Goal: Feedback & Contribution: Submit feedback/report problem

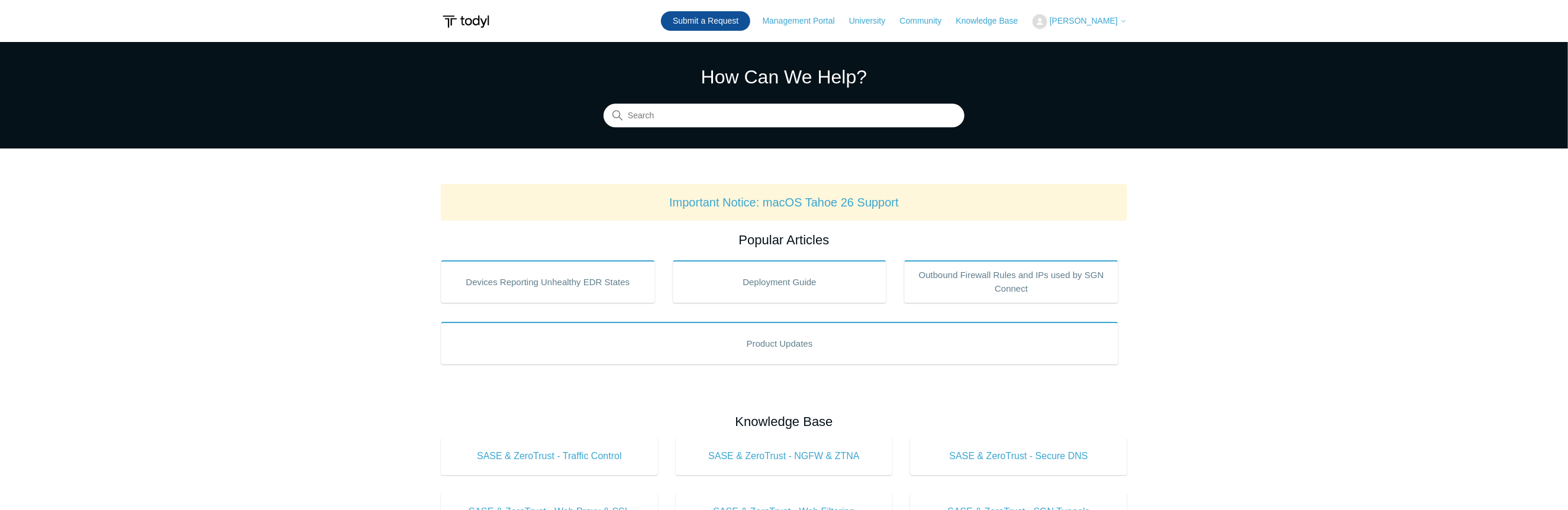
click at [696, 17] on link "Submit a Request" at bounding box center [705, 21] width 90 height 19
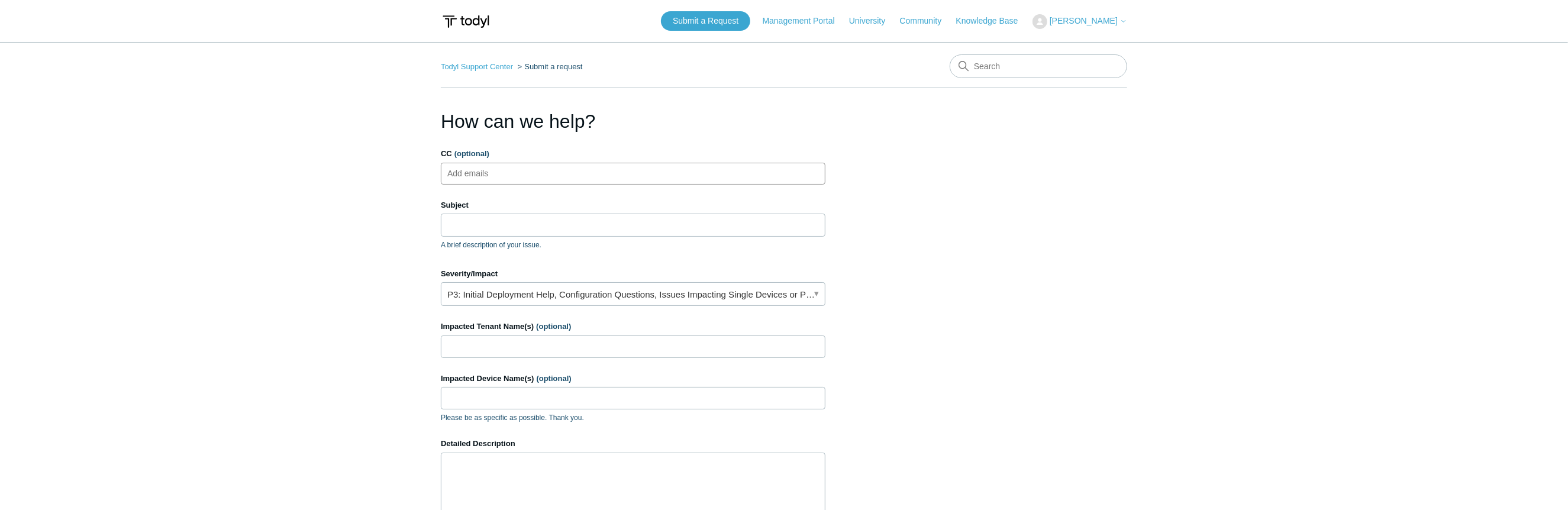
click at [535, 177] on ul "Add emails" at bounding box center [633, 174] width 384 height 22
type input "skay@workitsafe.com"
click at [509, 222] on input "Subject" at bounding box center [633, 225] width 384 height 23
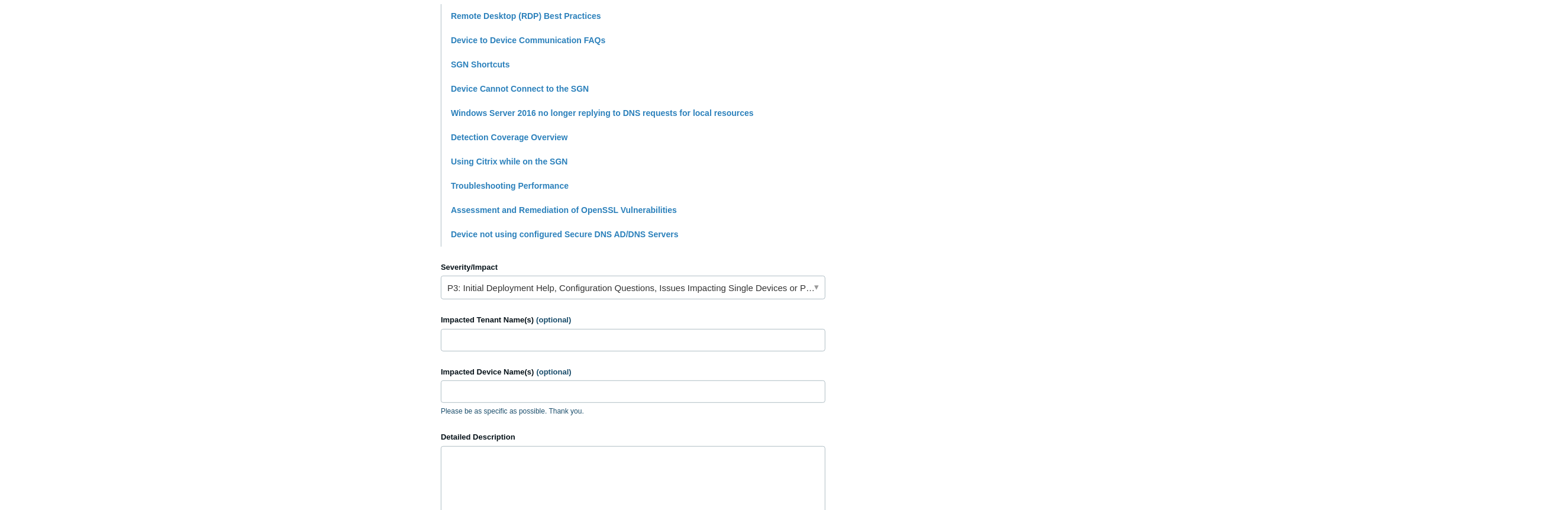
scroll to position [296, 0]
type input "RDP Connection continuously dropping"
click at [571, 288] on link "P3: Initial Deployment Help, Configuration Questions, Issues Impacting Single D…" at bounding box center [633, 286] width 384 height 24
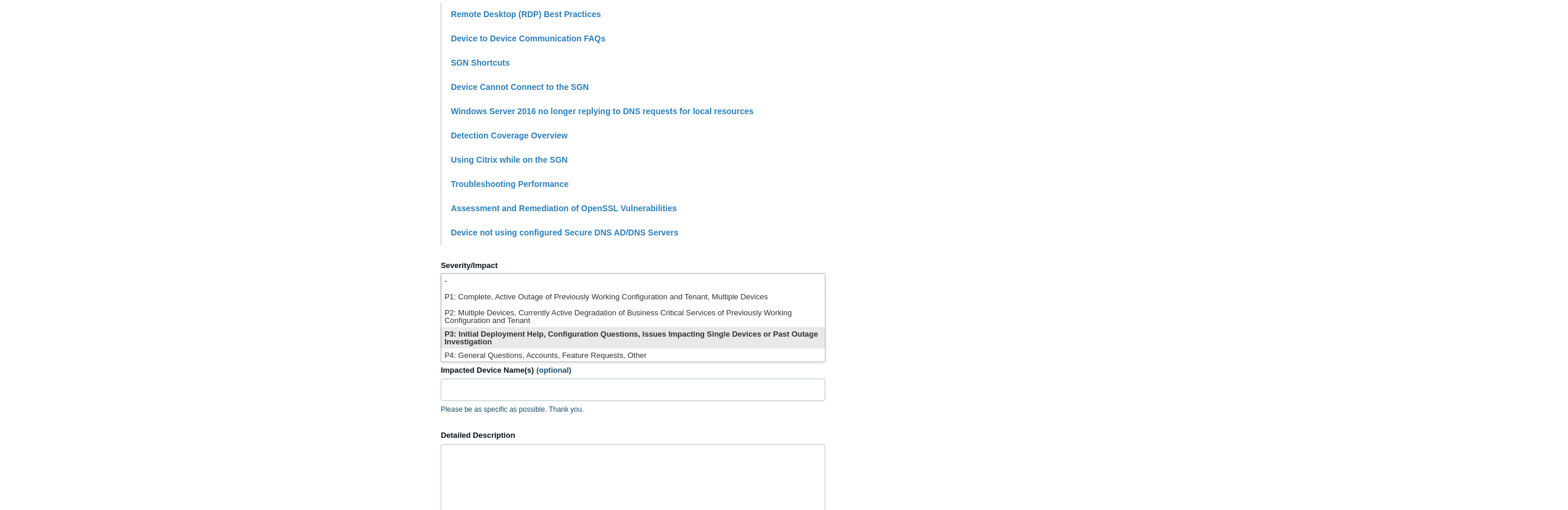
click at [577, 332] on li "P3: Initial Deployment Help, Configuration Questions, Issues Impacting Single D…" at bounding box center [634, 338] width 384 height 21
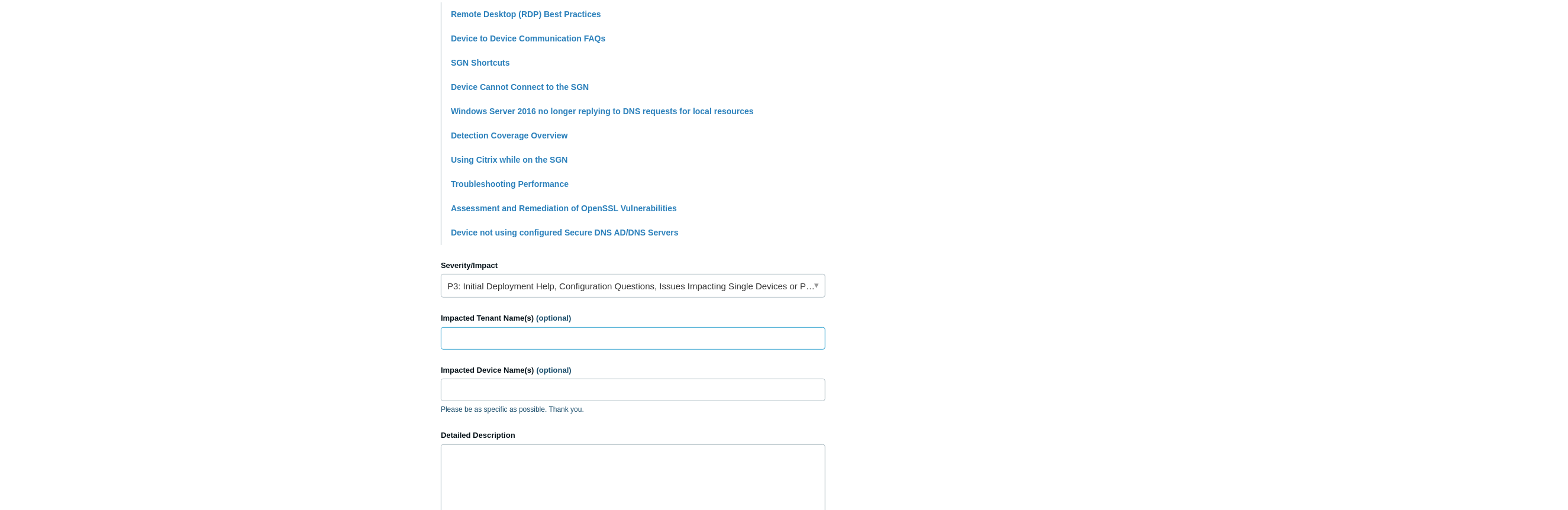
click at [541, 335] on input "Impacted Tenant Name(s) (optional)" at bounding box center [633, 338] width 384 height 23
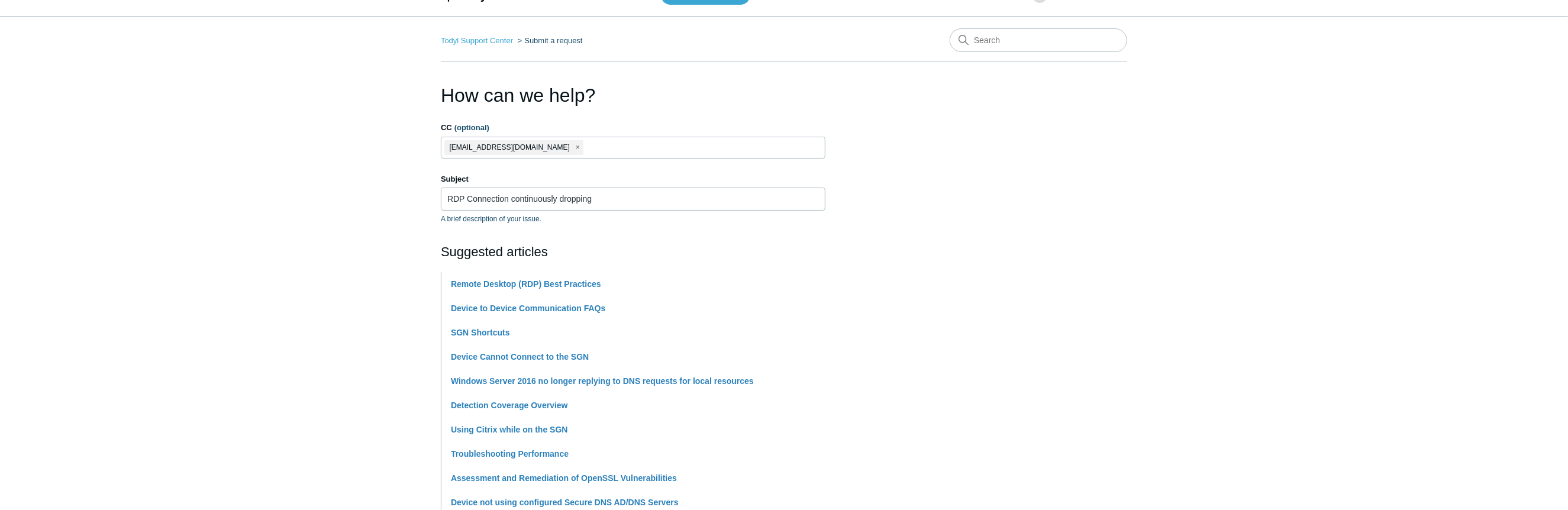
scroll to position [0, 0]
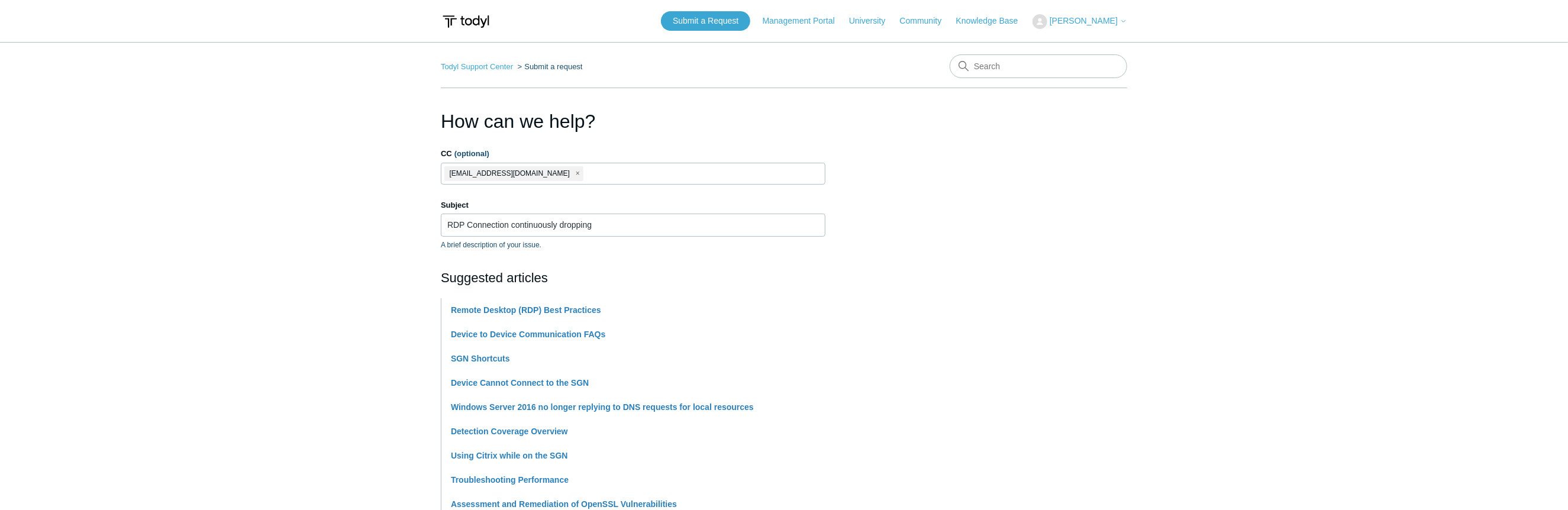
type input "Soho Studio"
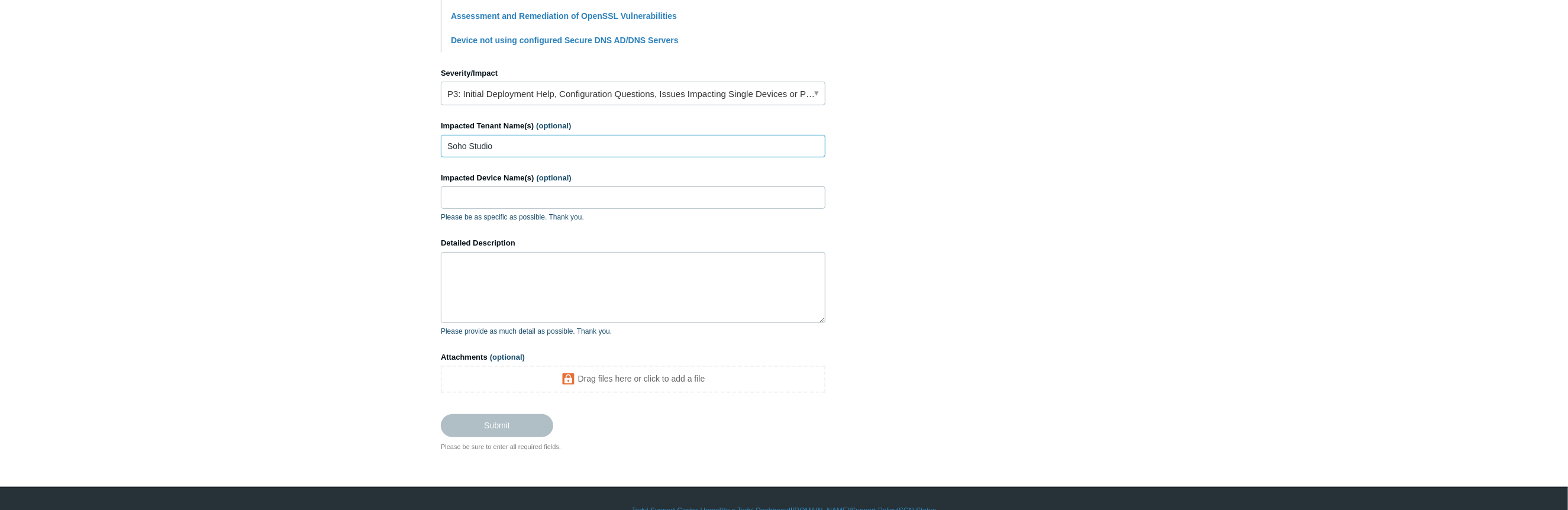
scroll to position [511, 0]
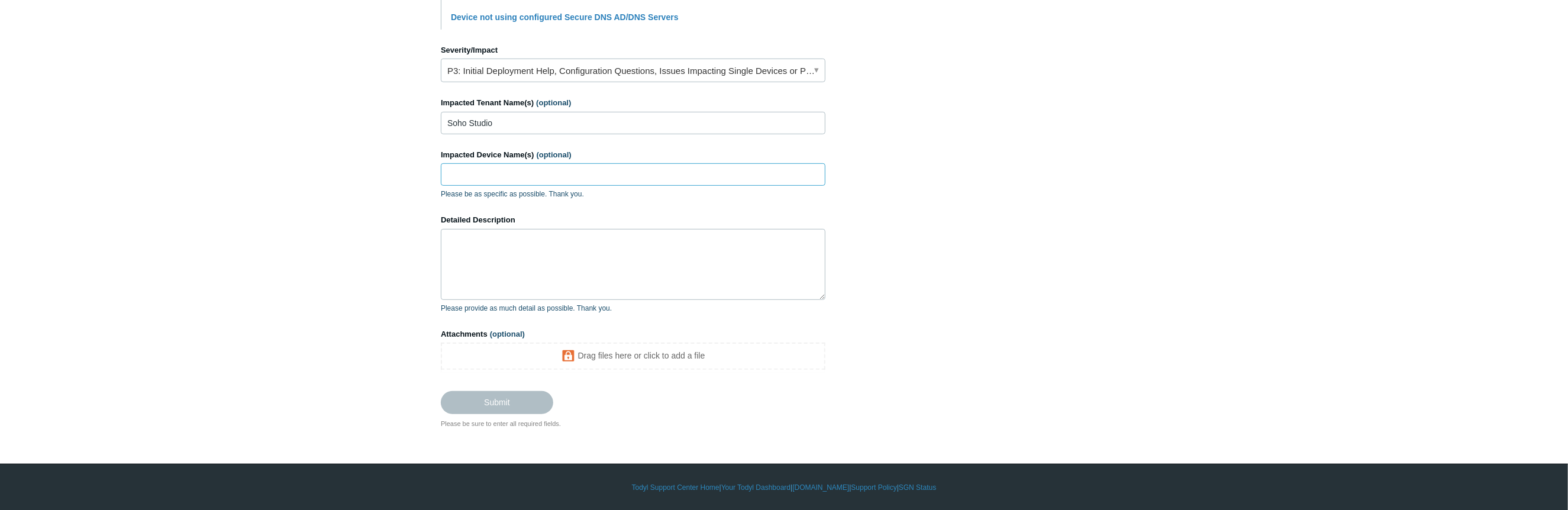
click at [512, 178] on input "Impacted Device Name(s) (optional)" at bounding box center [633, 174] width 384 height 23
click at [488, 172] on input "Impacted Device Name(s) (optional)" at bounding box center [633, 174] width 384 height 23
paste input "SOHB1P03o51MRkm"
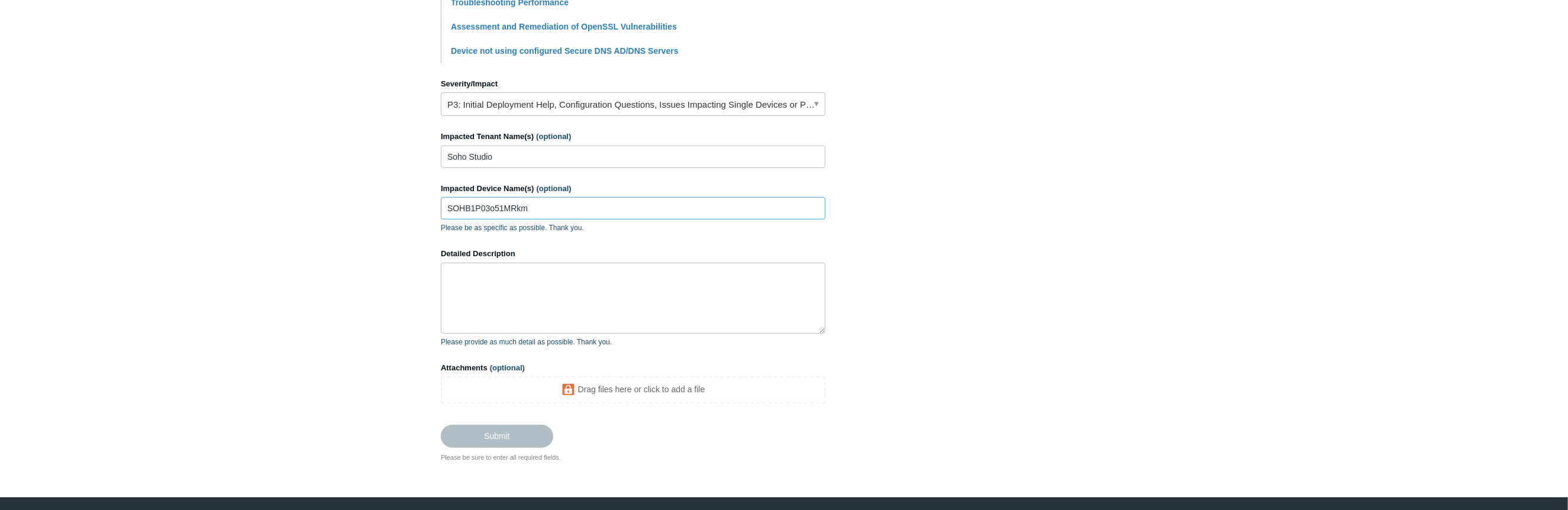
scroll to position [488, 0]
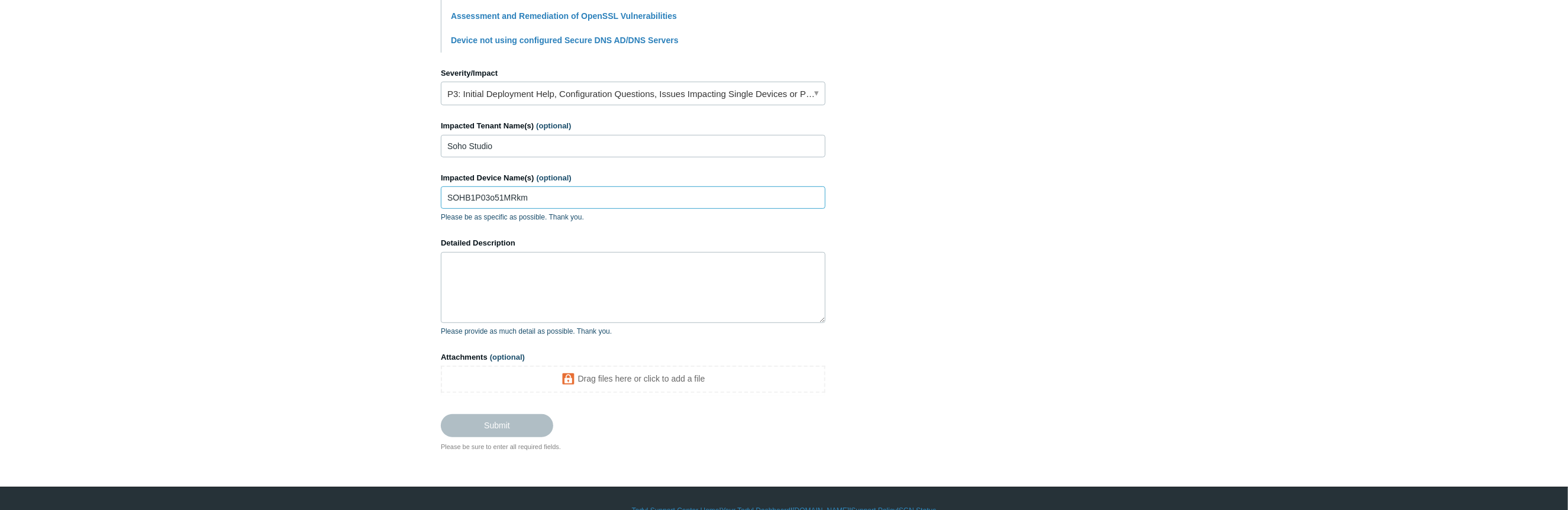
type input "SOHB1P03o51MRkm"
click at [487, 272] on textarea "Detailed Description" at bounding box center [633, 288] width 384 height 71
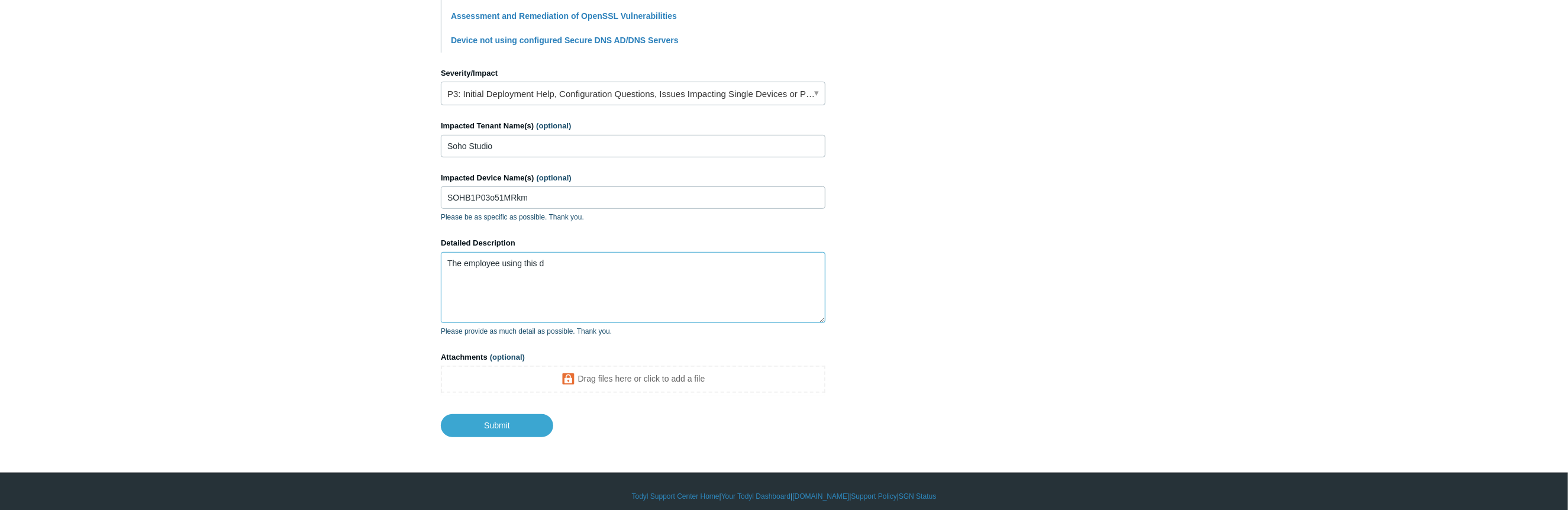
type textarea "The employee using this"
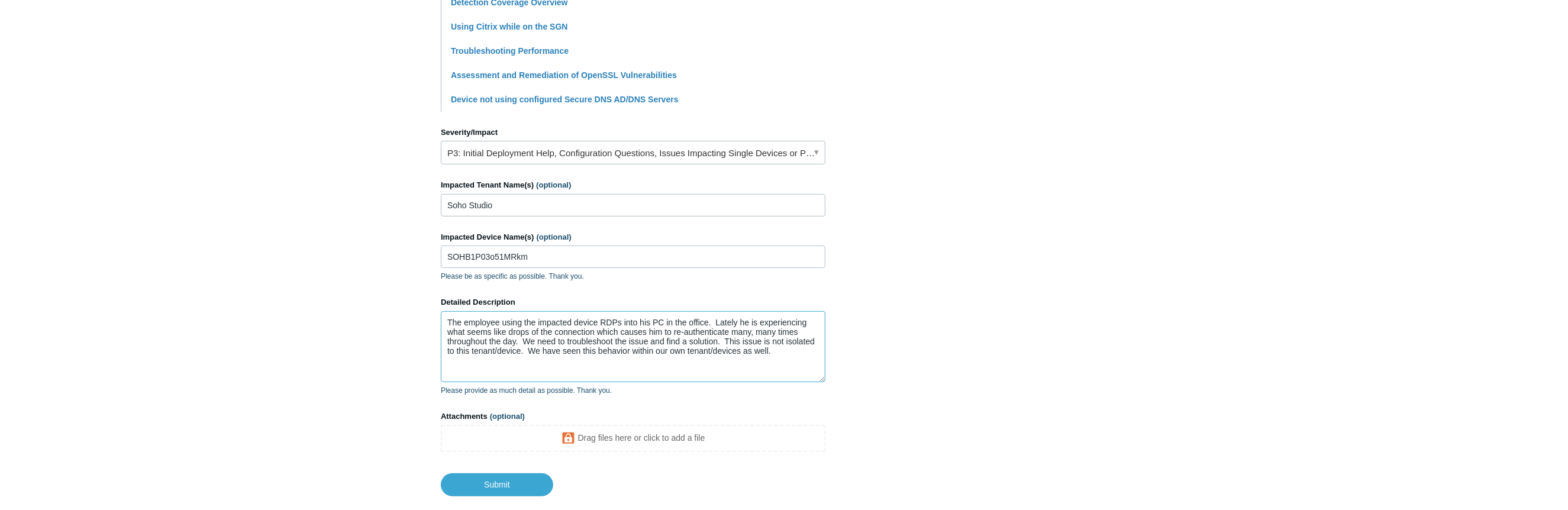
scroll to position [497, 0]
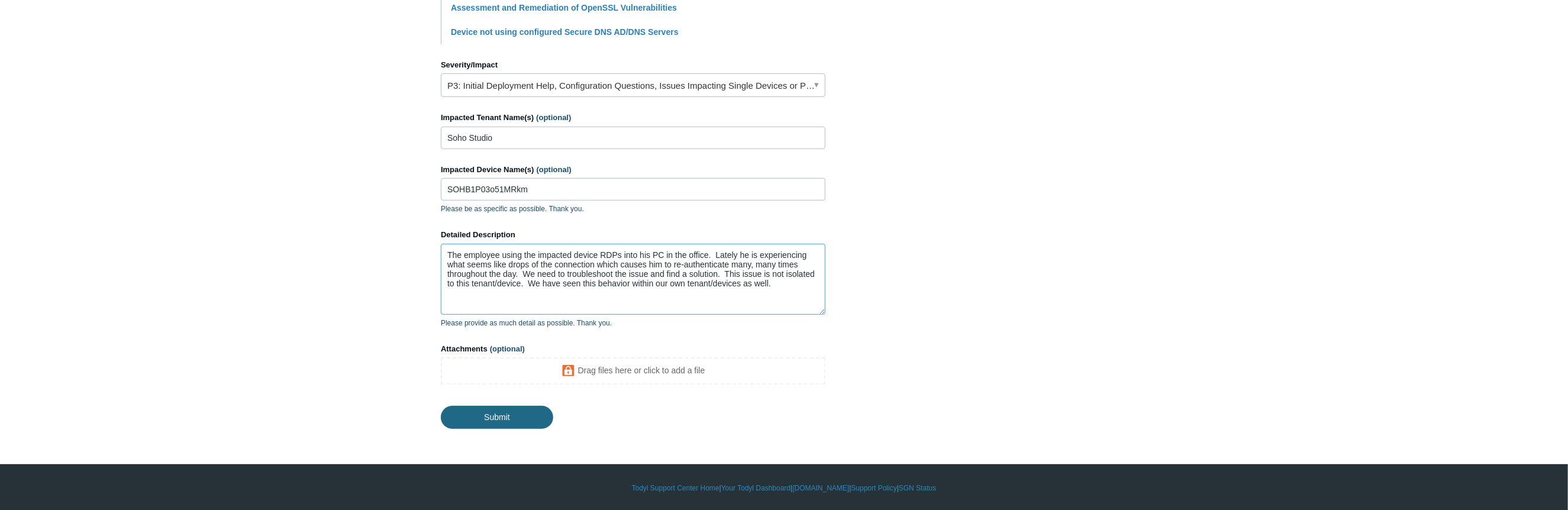
type textarea "The employee using the impacted device RDPs into his PC in the office. Lately h…"
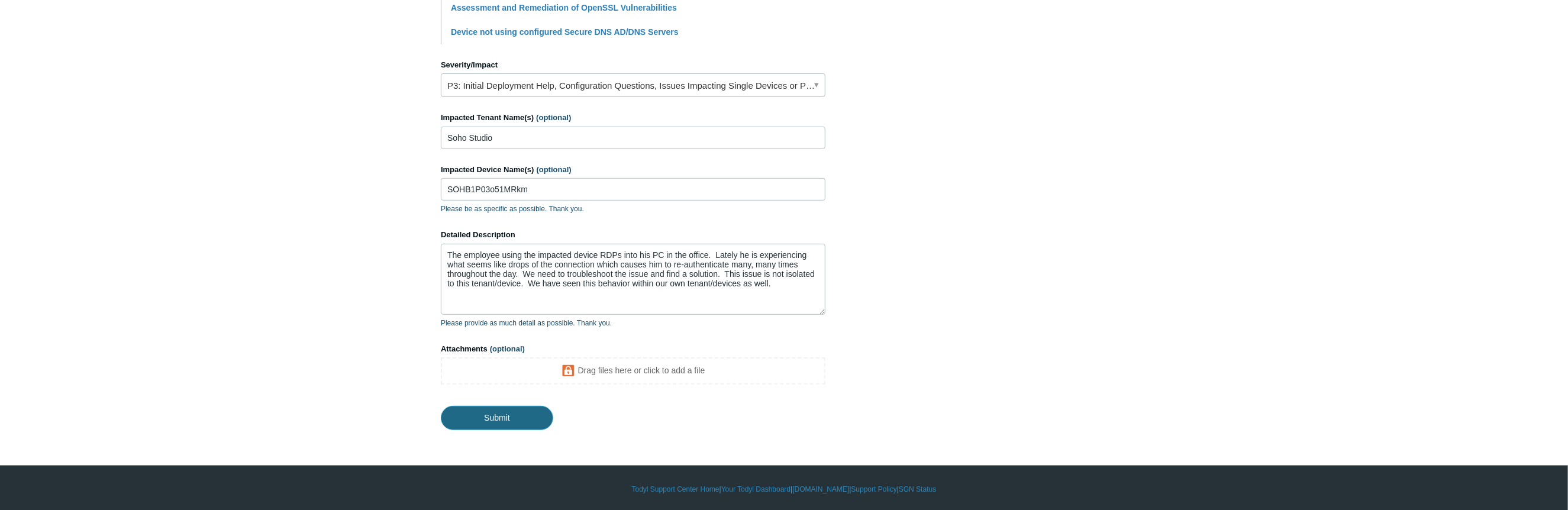
click at [487, 419] on input "Submit" at bounding box center [497, 417] width 113 height 24
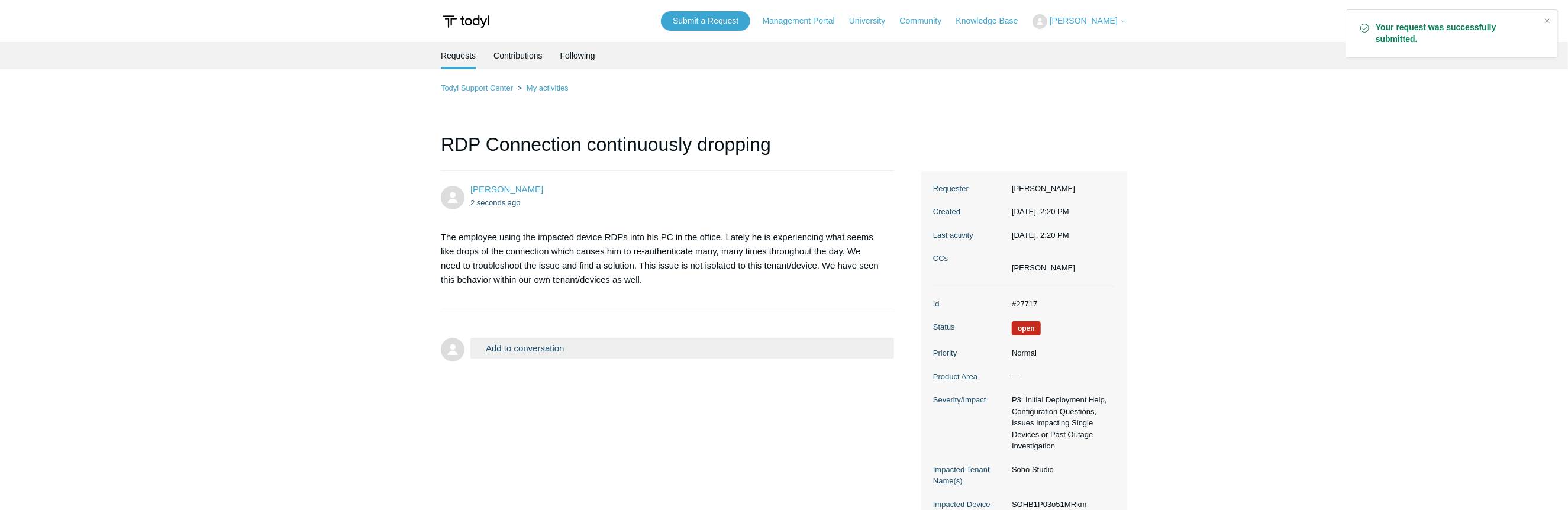
click at [1547, 22] on div "Close" at bounding box center [1547, 20] width 16 height 16
